Goal: Check status

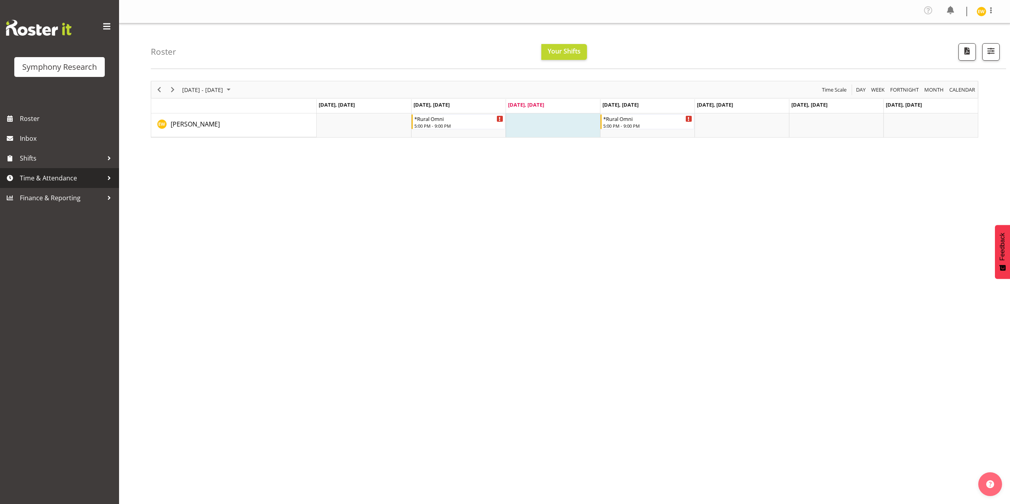
click at [31, 176] on span "Time & Attendance" at bounding box center [61, 178] width 83 height 12
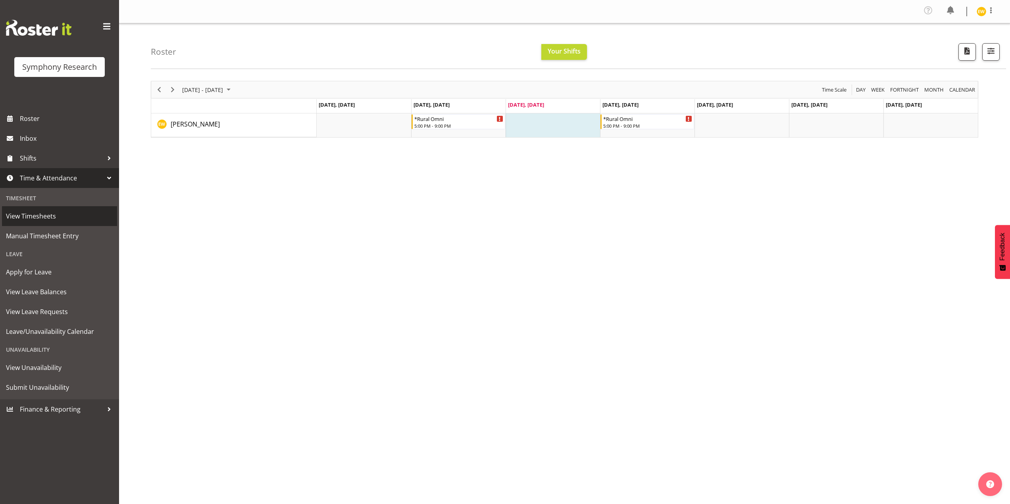
click at [37, 221] on span "View Timesheets" at bounding box center [59, 216] width 107 height 12
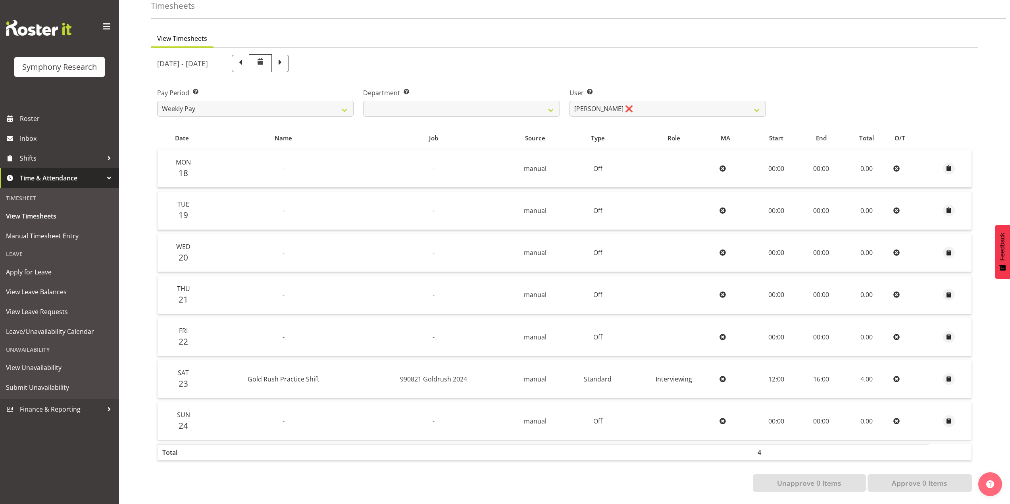
scroll to position [48, 0]
click at [289, 61] on span at bounding box center [279, 63] width 17 height 17
select select
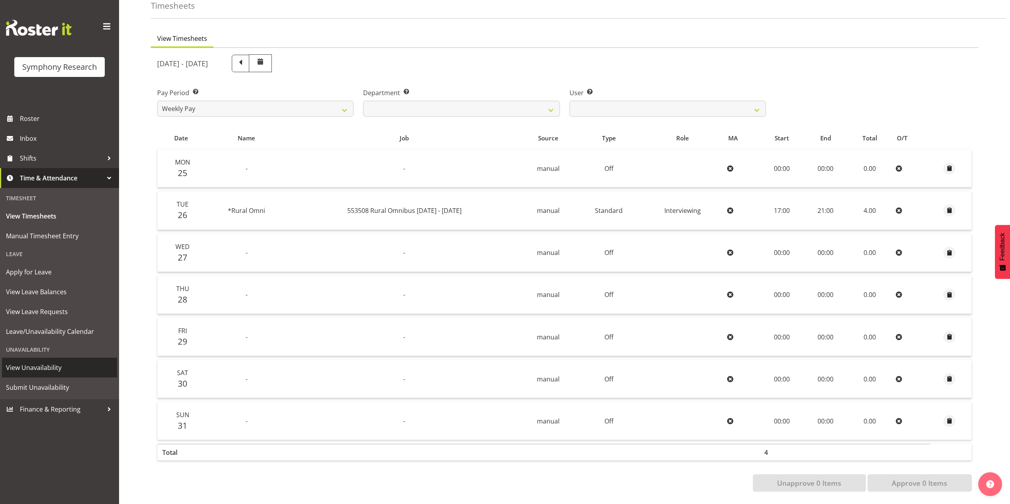
click at [33, 369] on span "View Unavailability" at bounding box center [59, 368] width 107 height 12
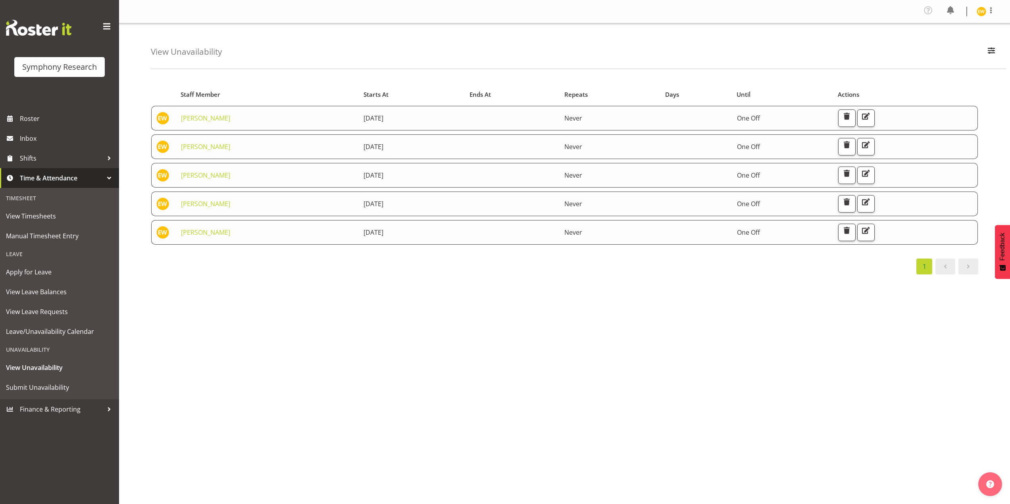
click at [366, 331] on div "Starts At Staff Member Starts At Ends At Repeats Days Until Actions Enrica Wals…" at bounding box center [580, 234] width 859 height 318
